Goal: Contribute content

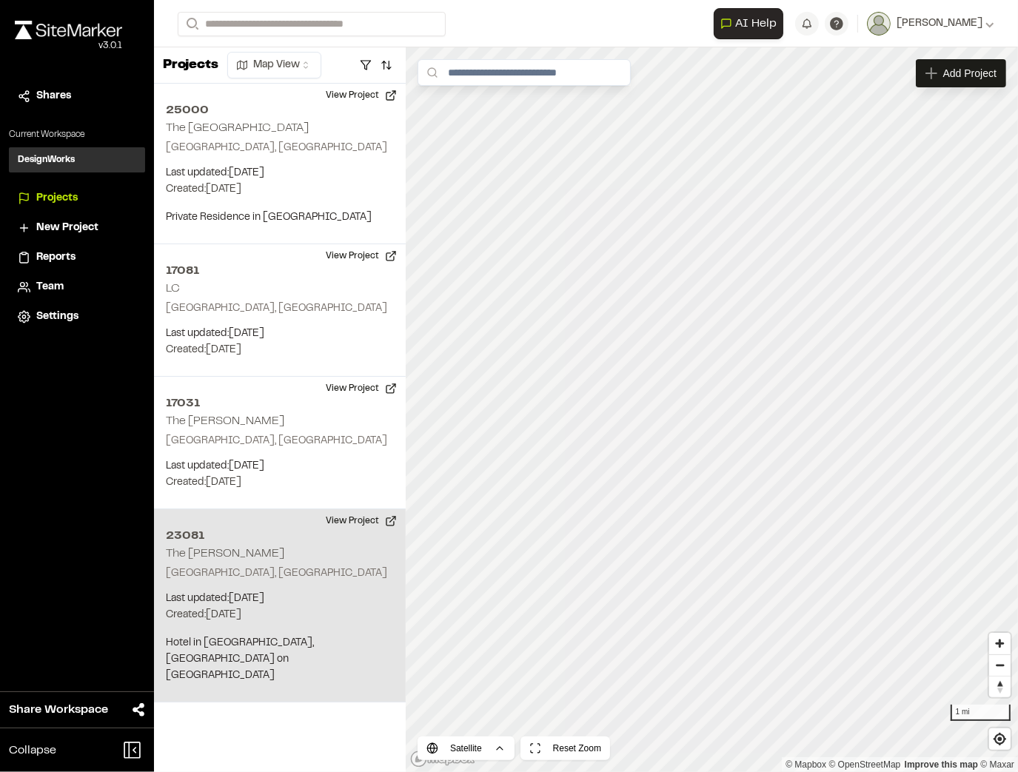
click at [289, 551] on div "23081 The Cooper Charleston, SC Last updated: Sep 24, 2025 Budget: $ Created: J…" at bounding box center [280, 605] width 252 height 193
click at [377, 520] on button "View Project" at bounding box center [361, 521] width 89 height 24
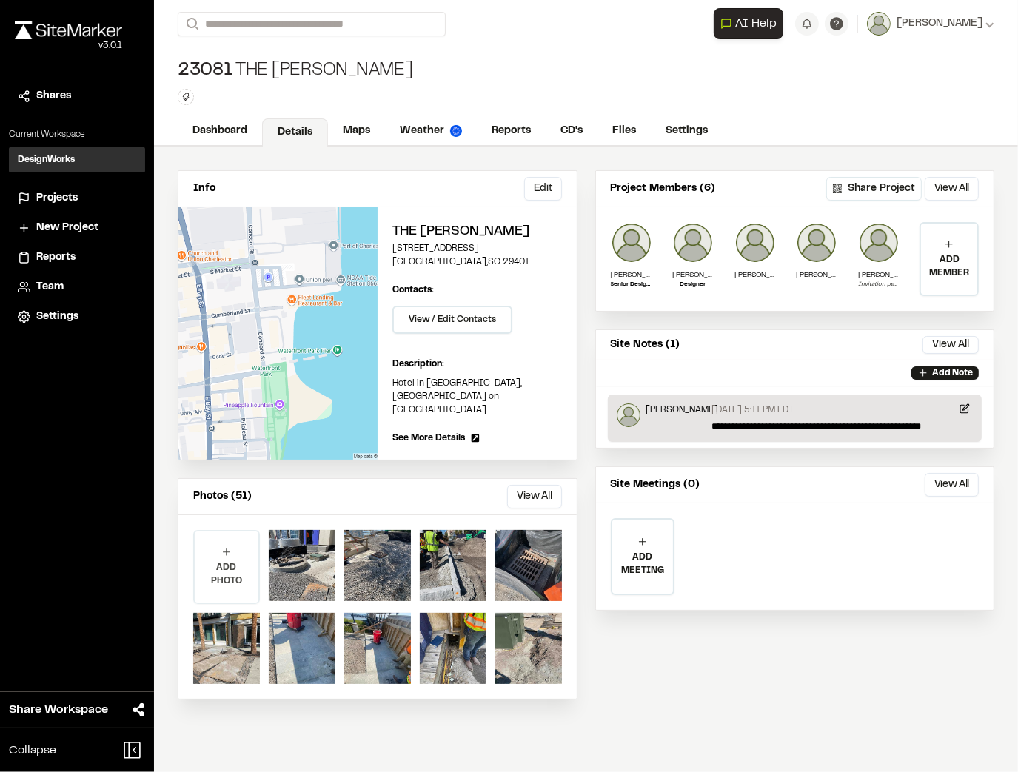
click at [222, 561] on p "ADD PHOTO" at bounding box center [227, 574] width 64 height 27
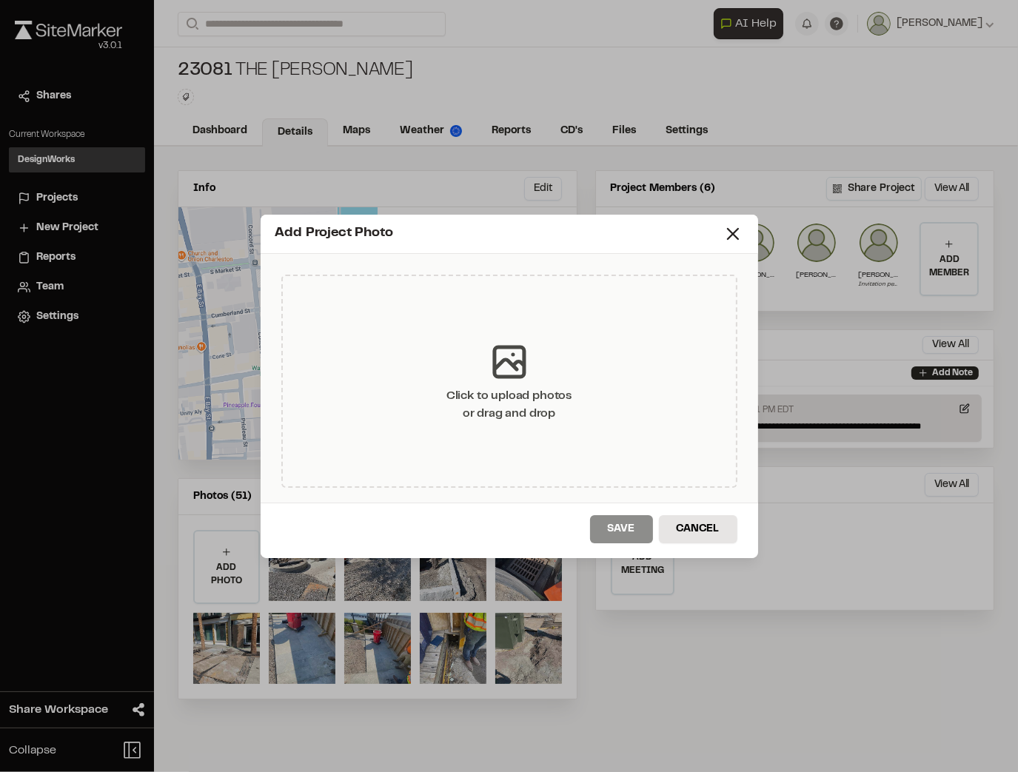
click at [521, 409] on div "Click to upload photos or drag and drop" at bounding box center [508, 405] width 125 height 36
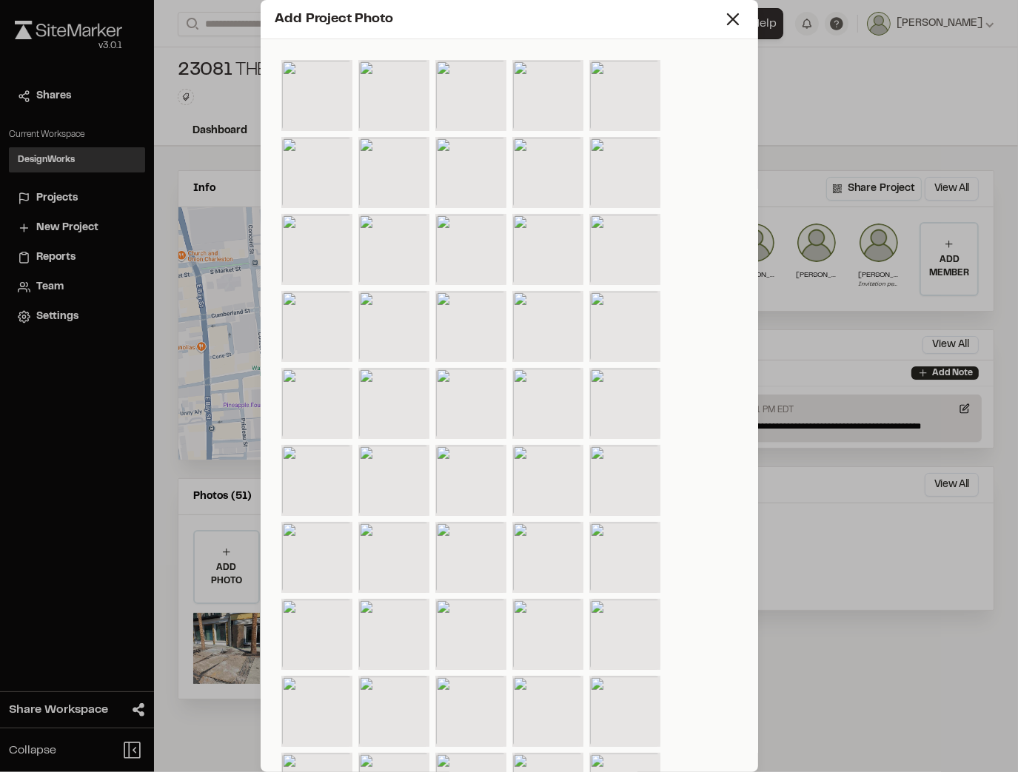
scroll to position [822, 0]
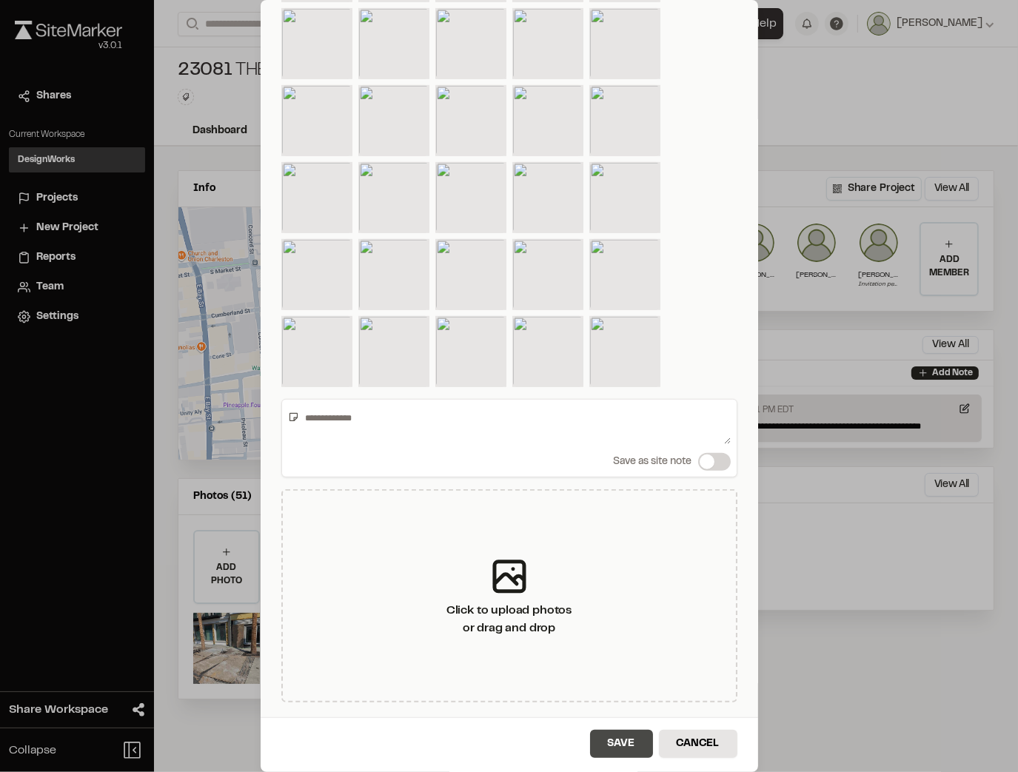
click at [605, 745] on button "Save" at bounding box center [621, 744] width 63 height 28
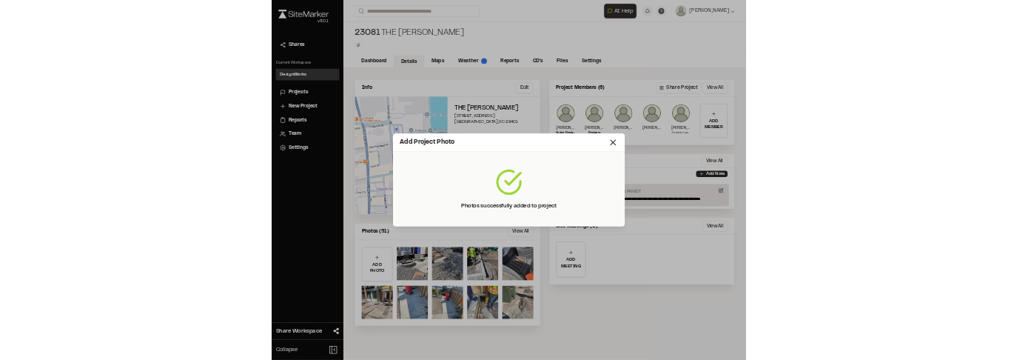
scroll to position [0, 0]
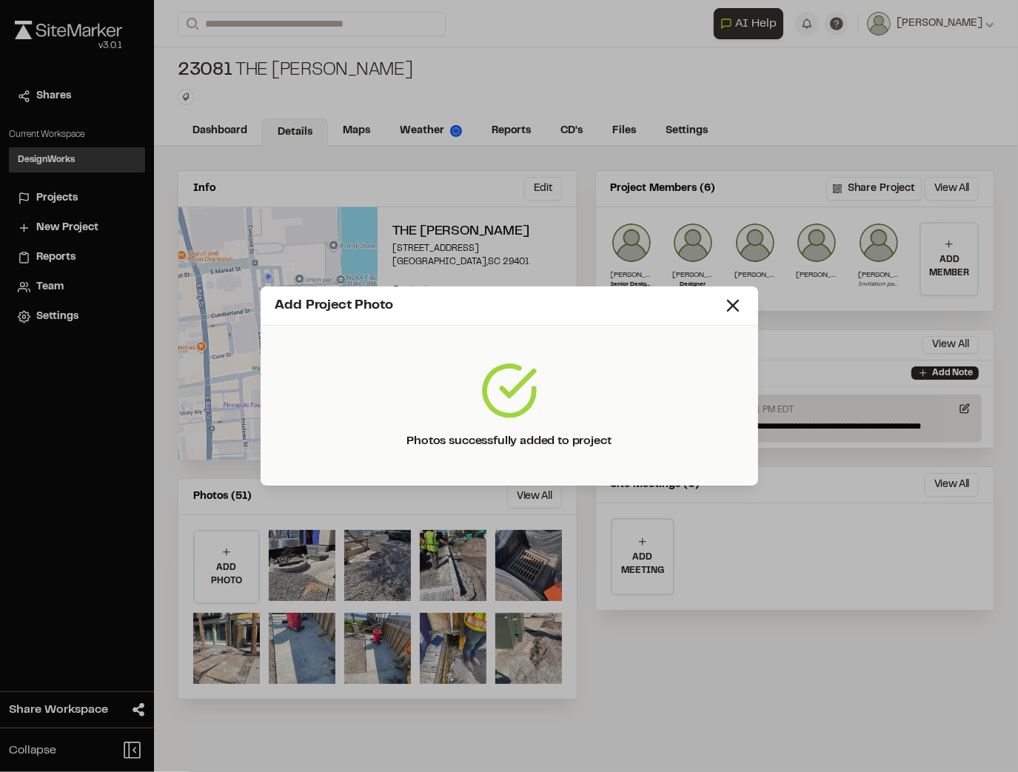
click at [721, 306] on div "Add Project Photo" at bounding box center [498, 306] width 447 height 20
click at [728, 307] on icon at bounding box center [732, 305] width 21 height 21
